Goal: Information Seeking & Learning: Learn about a topic

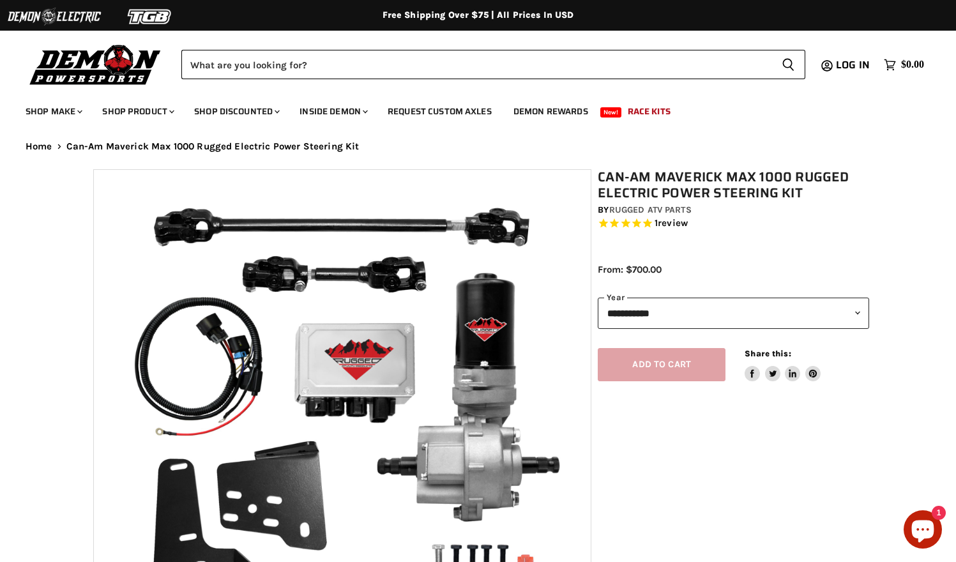
select select "******"
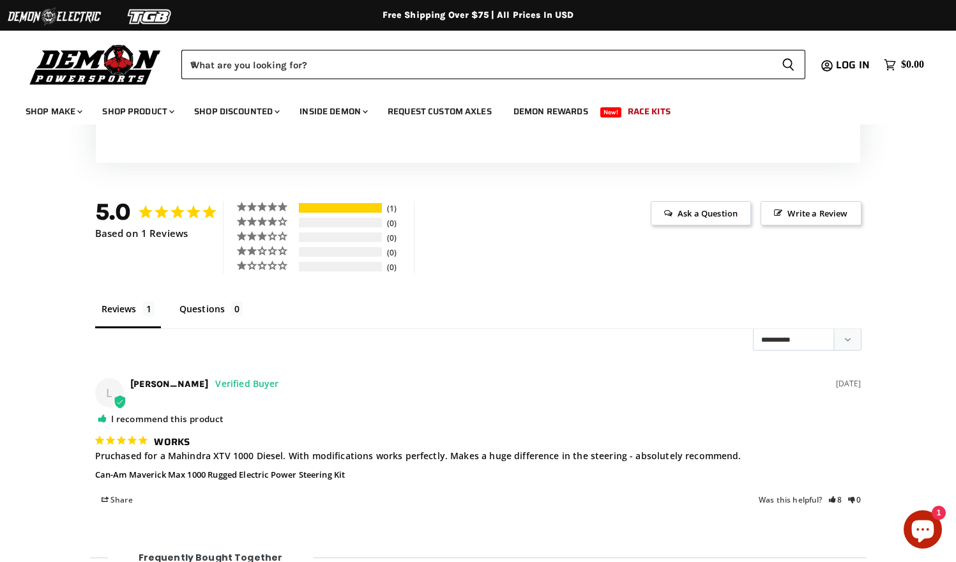
scroll to position [1715, 0]
